Goal: Information Seeking & Learning: Learn about a topic

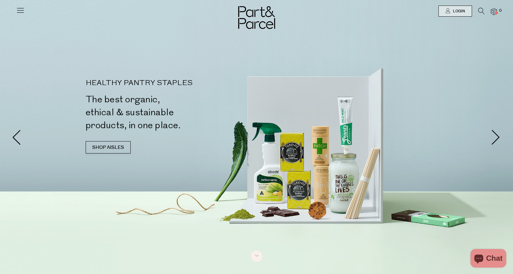
click at [21, 10] on icon at bounding box center [20, 10] width 9 height 9
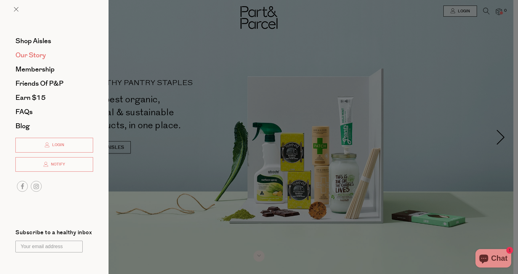
click at [38, 55] on span "Our Story" at bounding box center [30, 55] width 31 height 10
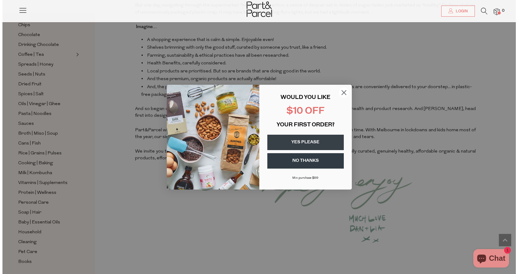
scroll to position [649, 0]
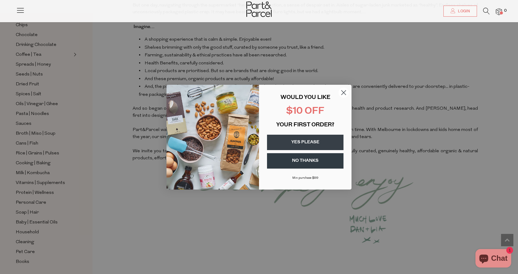
click at [344, 94] on circle "Close dialog" at bounding box center [343, 92] width 10 height 10
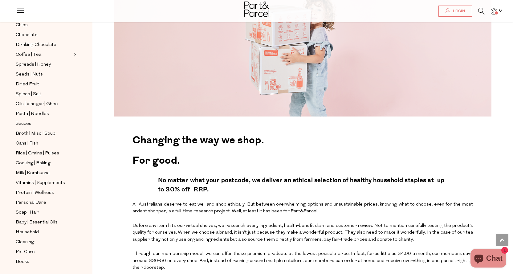
scroll to position [0, 0]
